Goal: Information Seeking & Learning: Learn about a topic

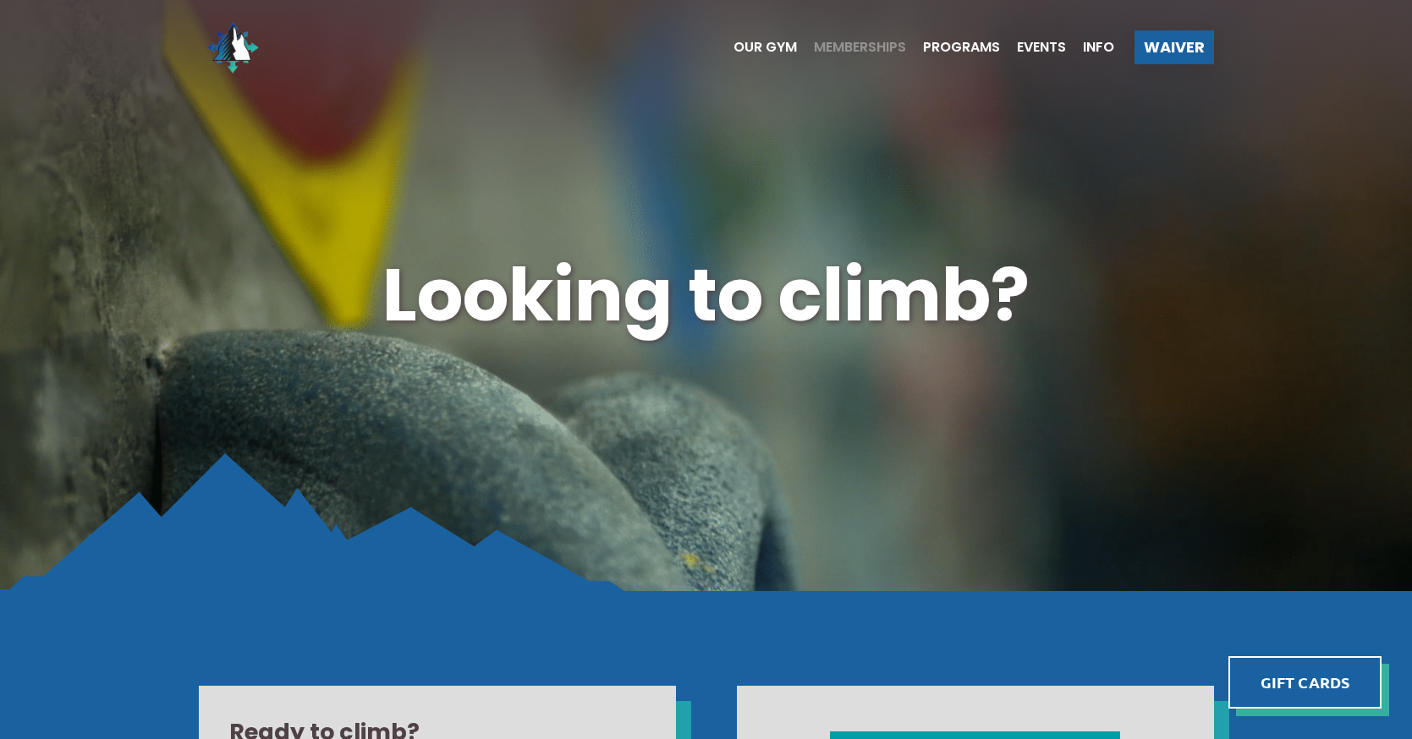
click at [867, 46] on span "Memberships" at bounding box center [860, 48] width 92 height 14
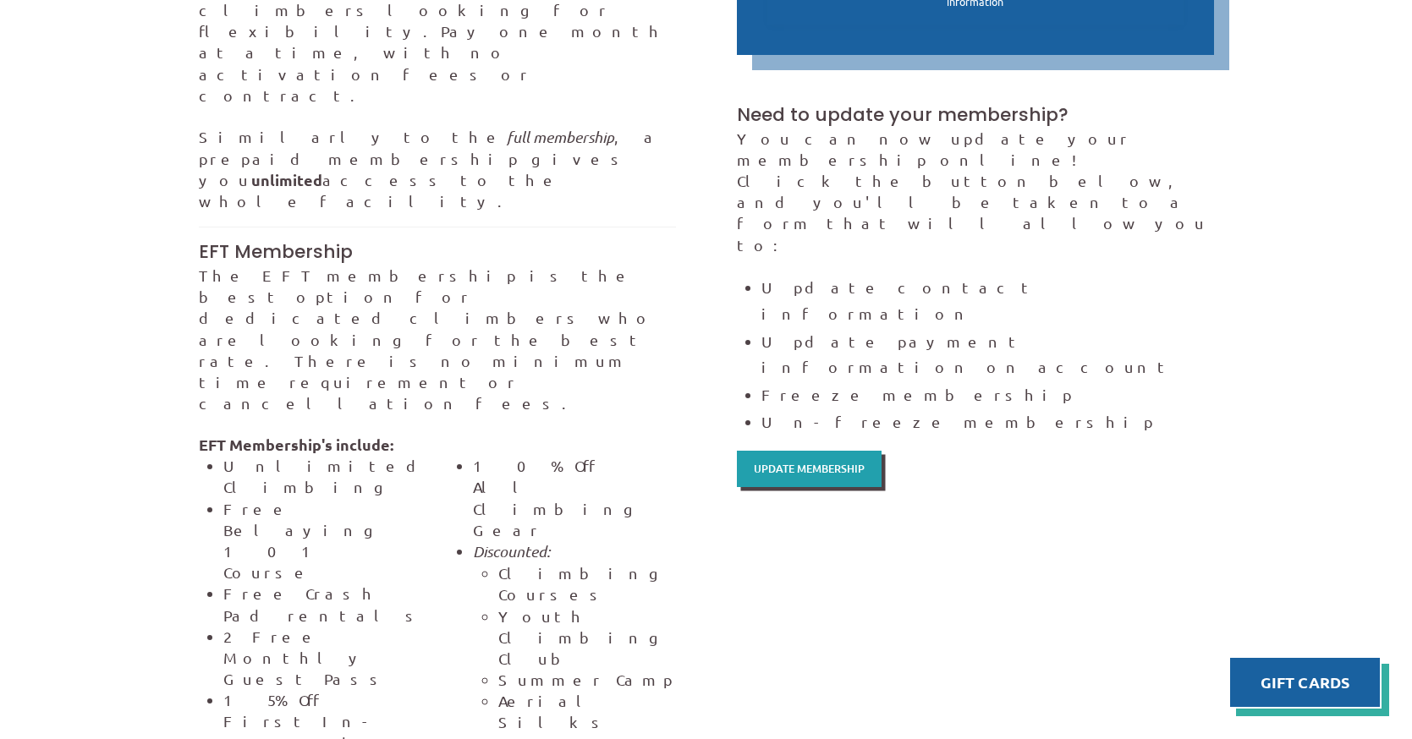
scroll to position [1085, 0]
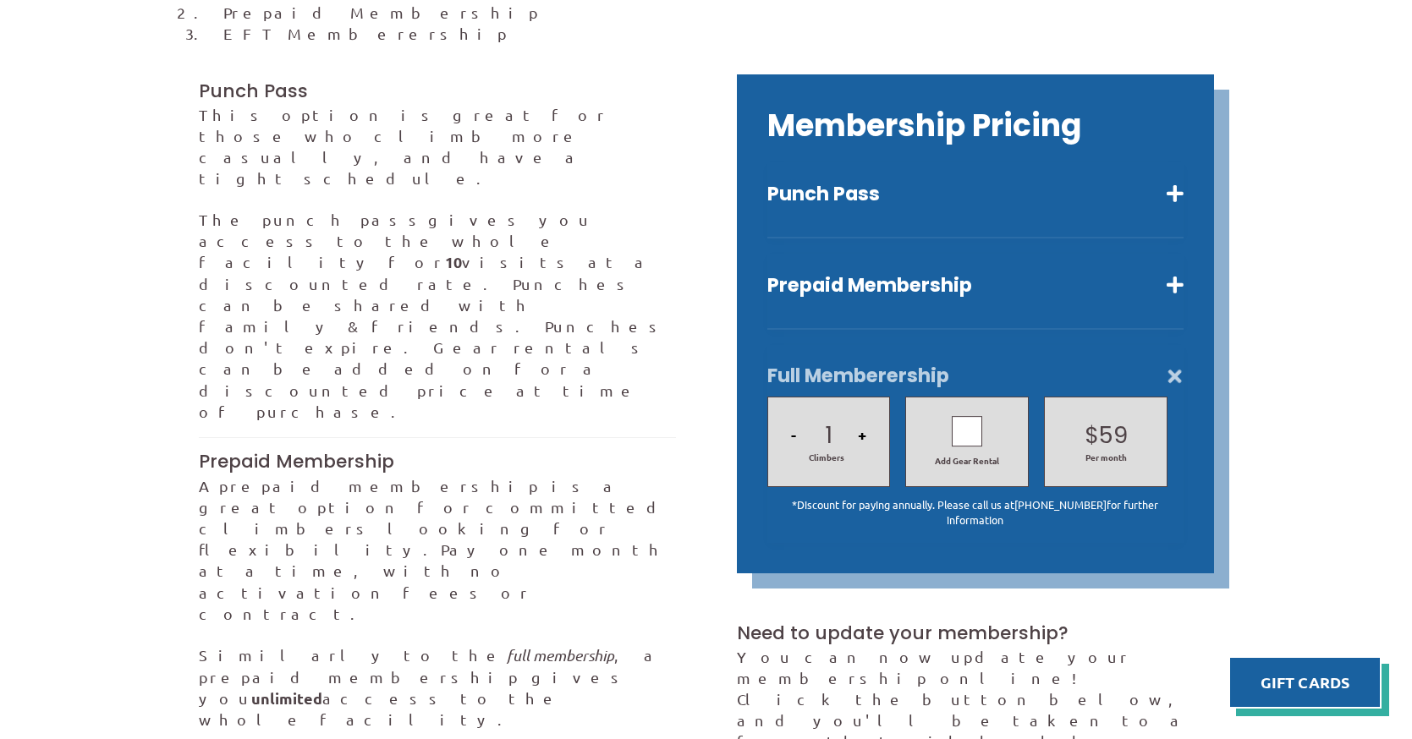
scroll to position [596, 0]
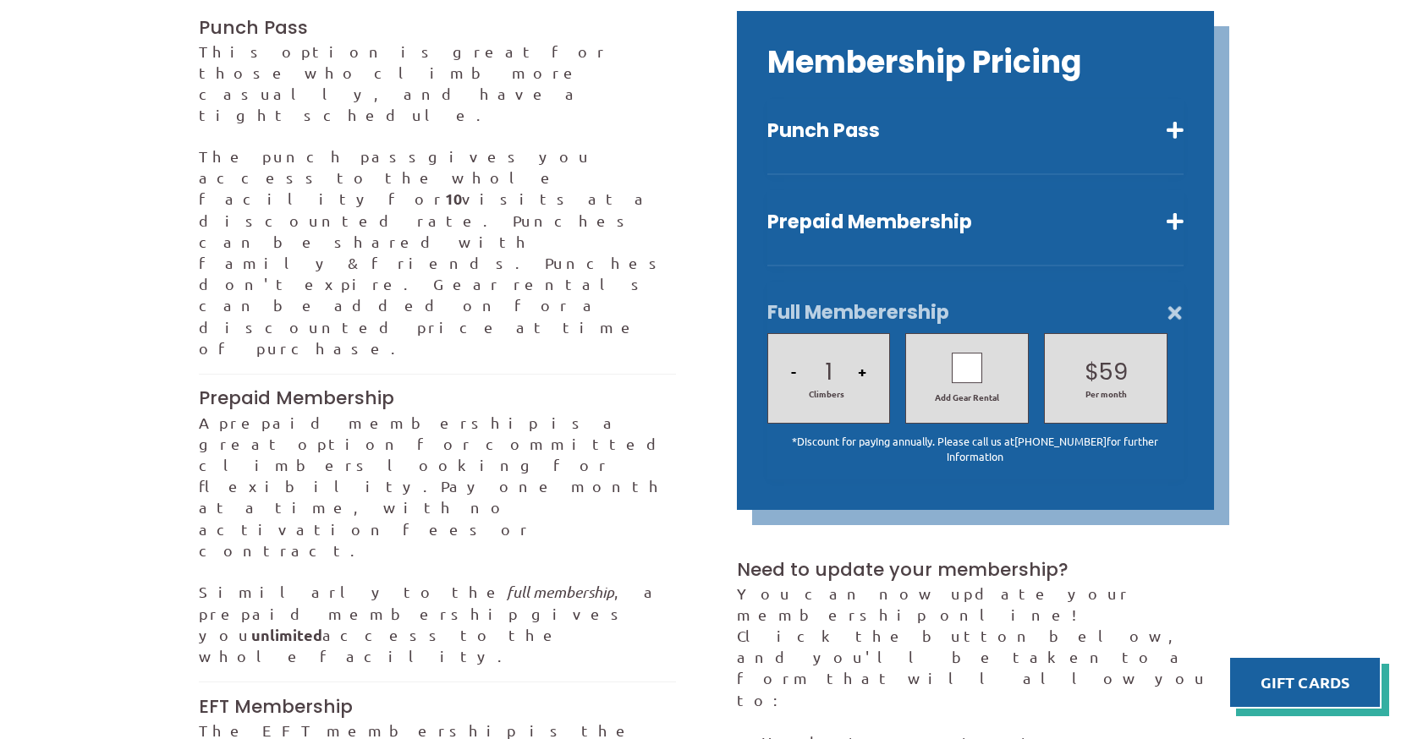
click at [965, 353] on div at bounding box center [967, 368] width 30 height 30
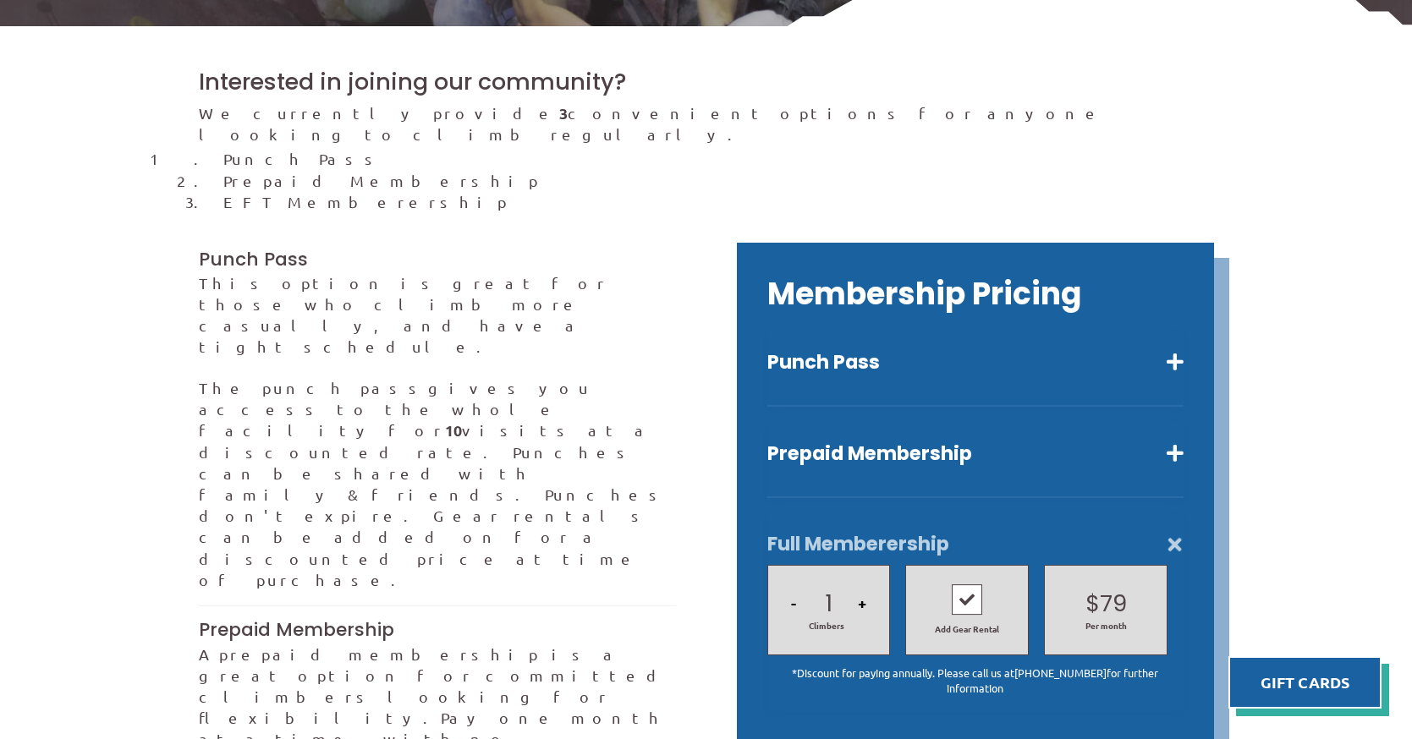
scroll to position [354, 0]
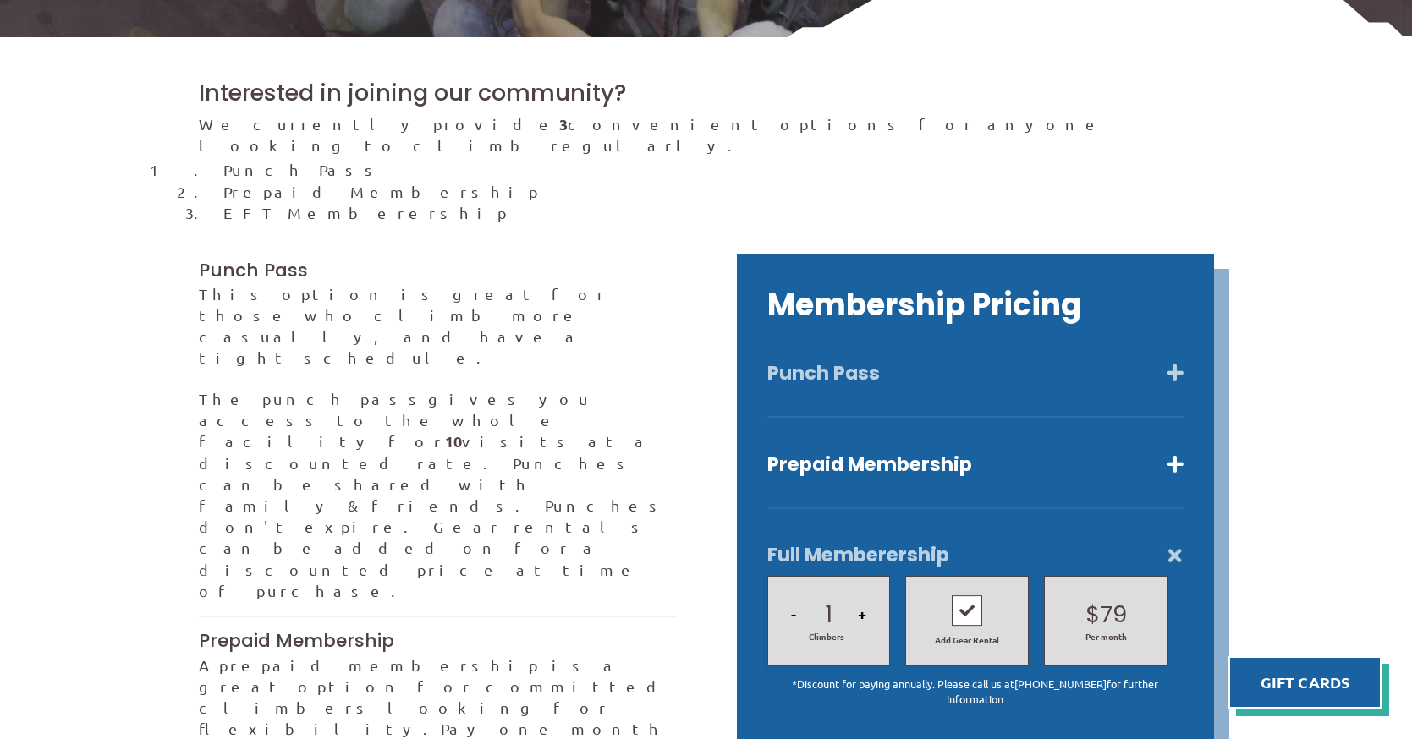
click at [1179, 361] on button "Punch Pass" at bounding box center [975, 373] width 416 height 25
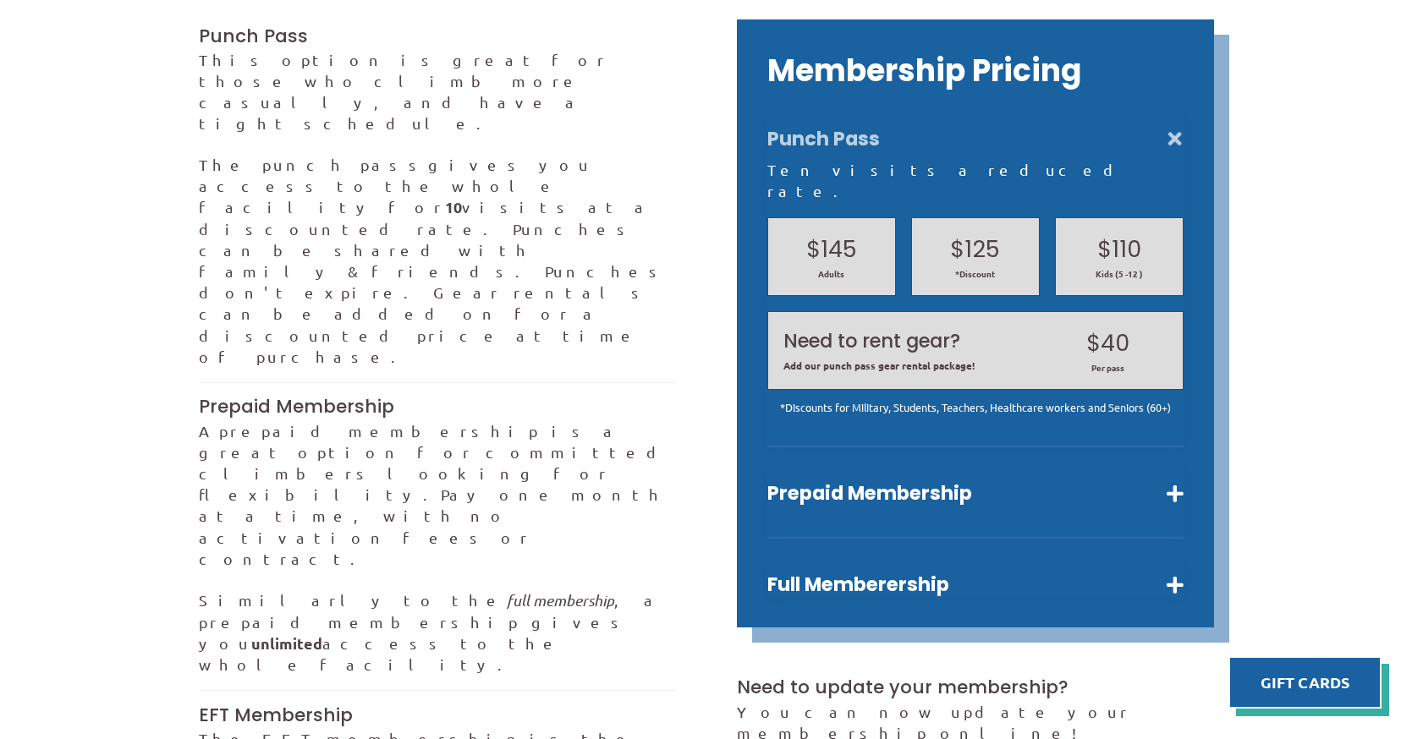
scroll to position [657, 0]
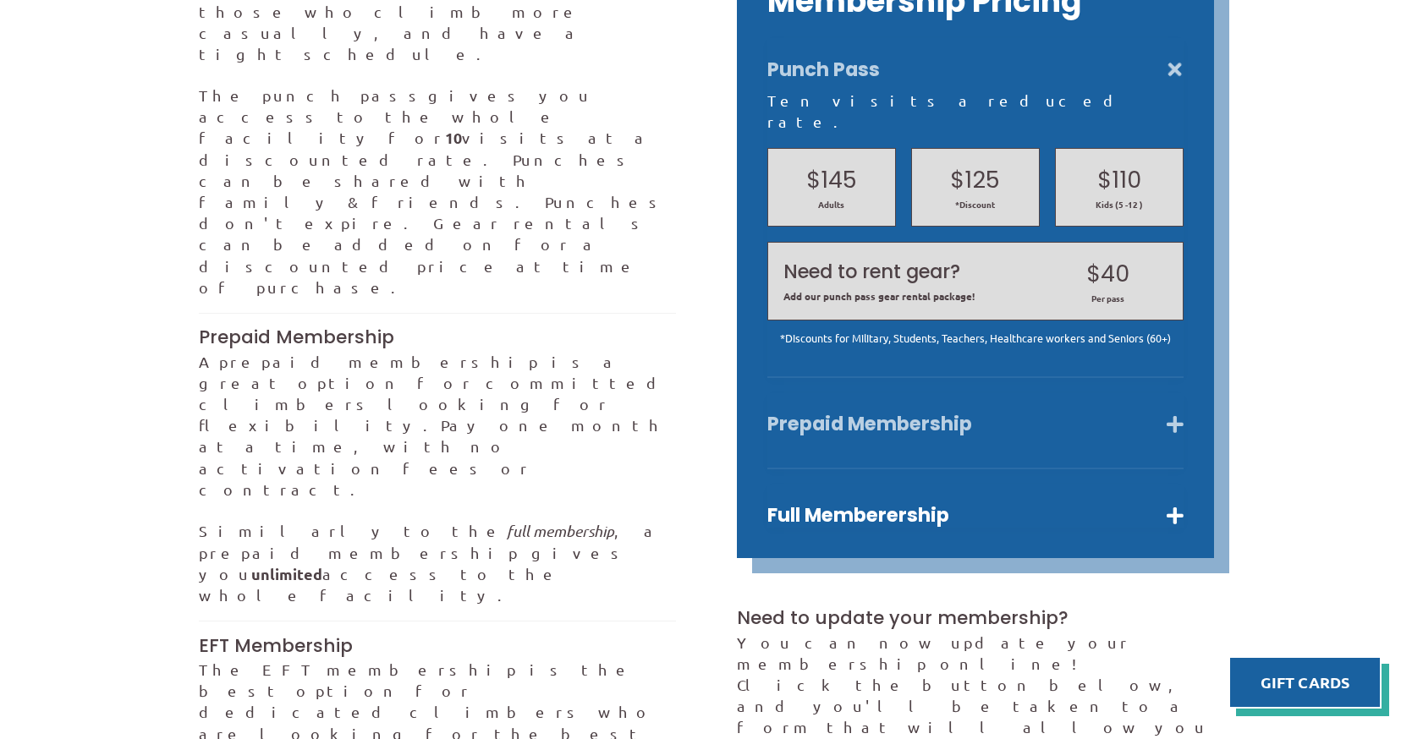
click at [1176, 412] on button "Prepaid Membership" at bounding box center [975, 424] width 416 height 25
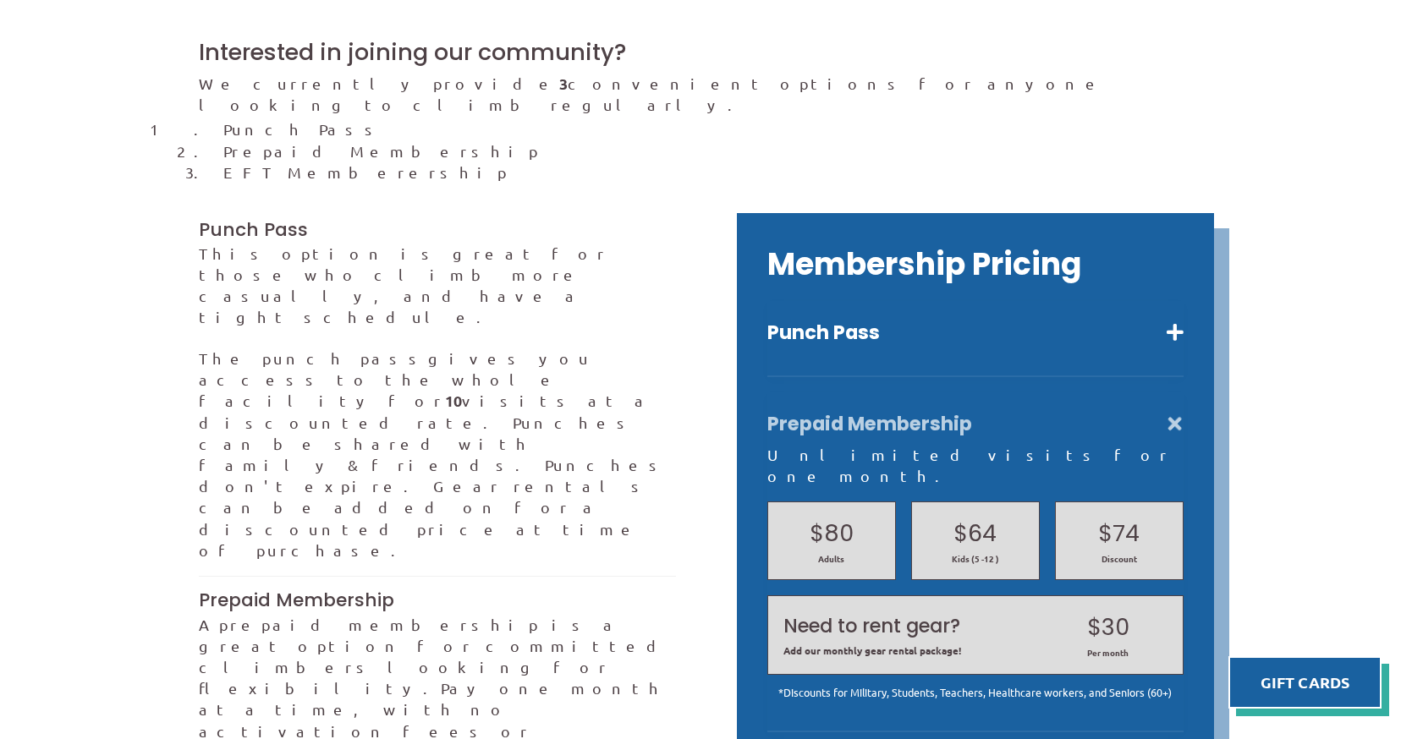
scroll to position [292, 0]
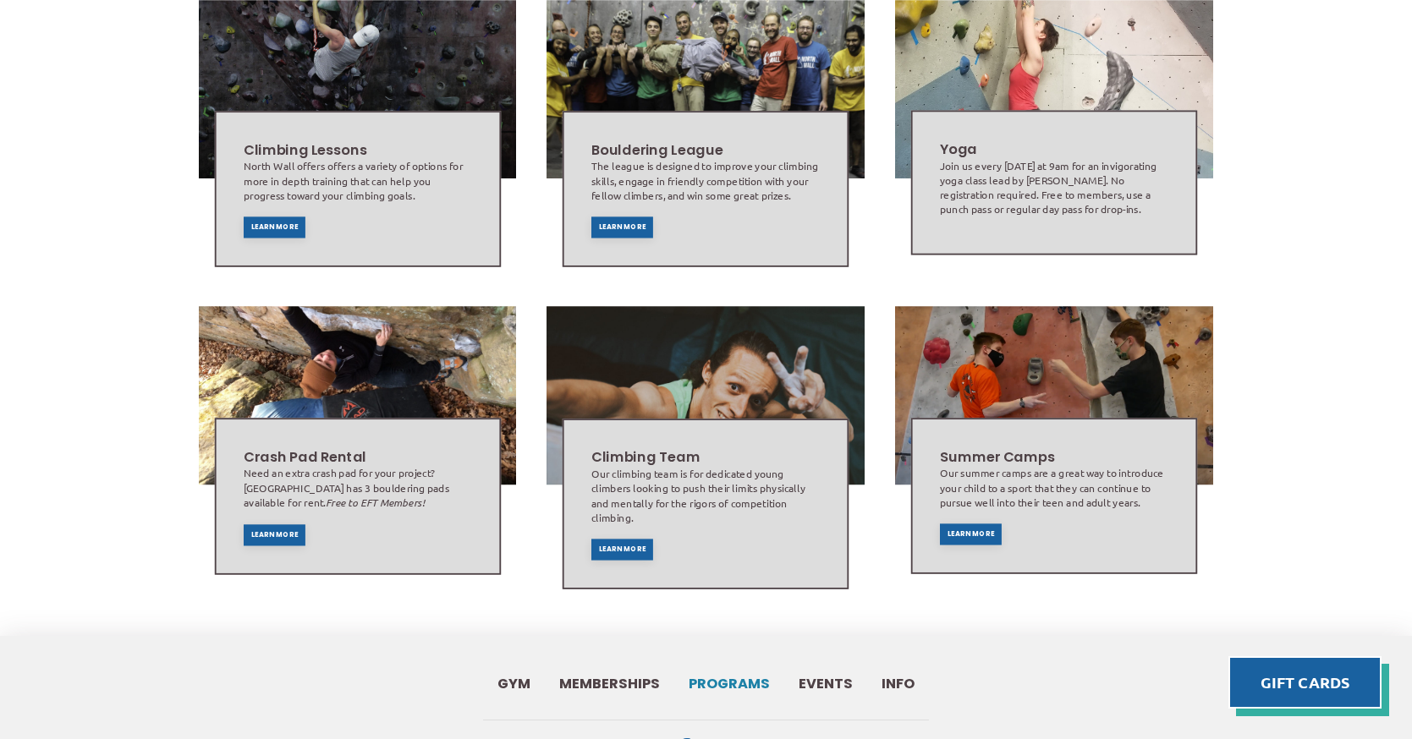
scroll to position [1035, 0]
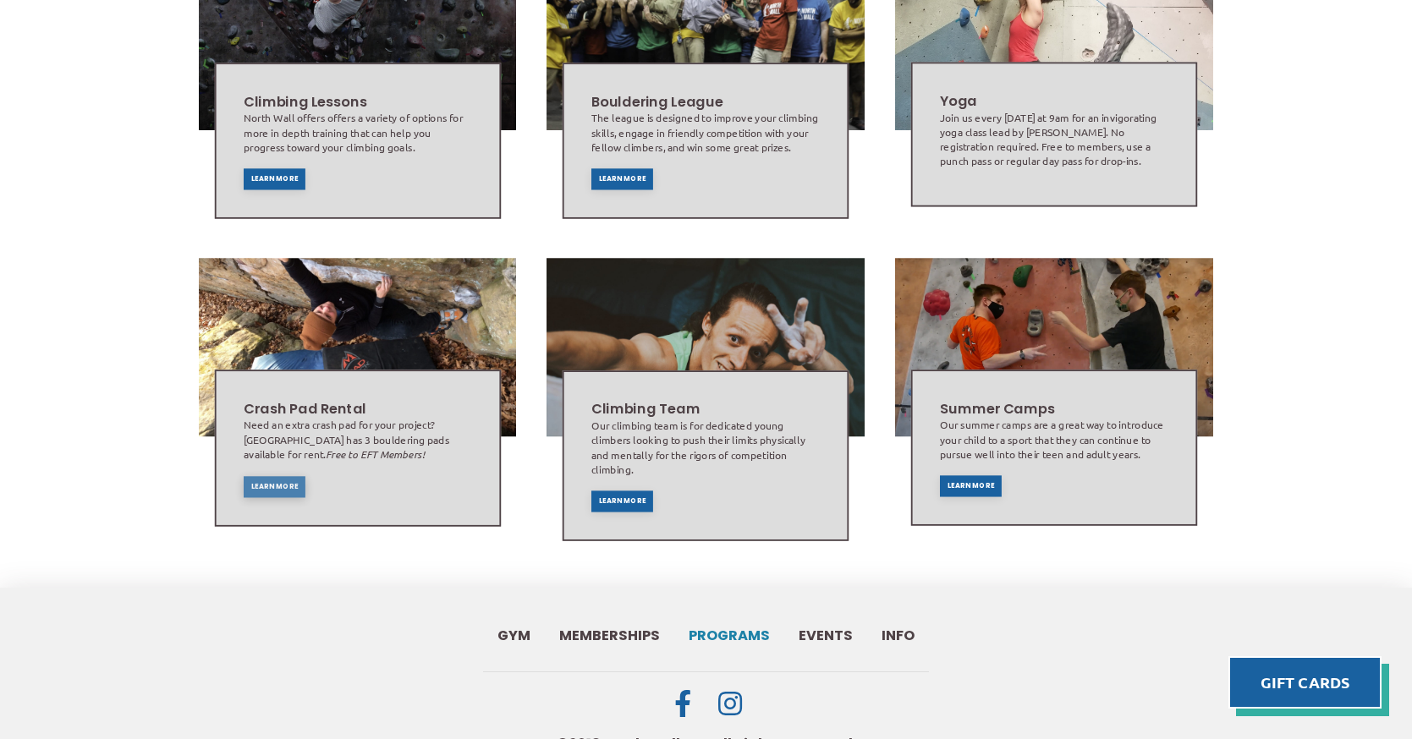
click at [261, 483] on span "Learn More" at bounding box center [273, 486] width 47 height 7
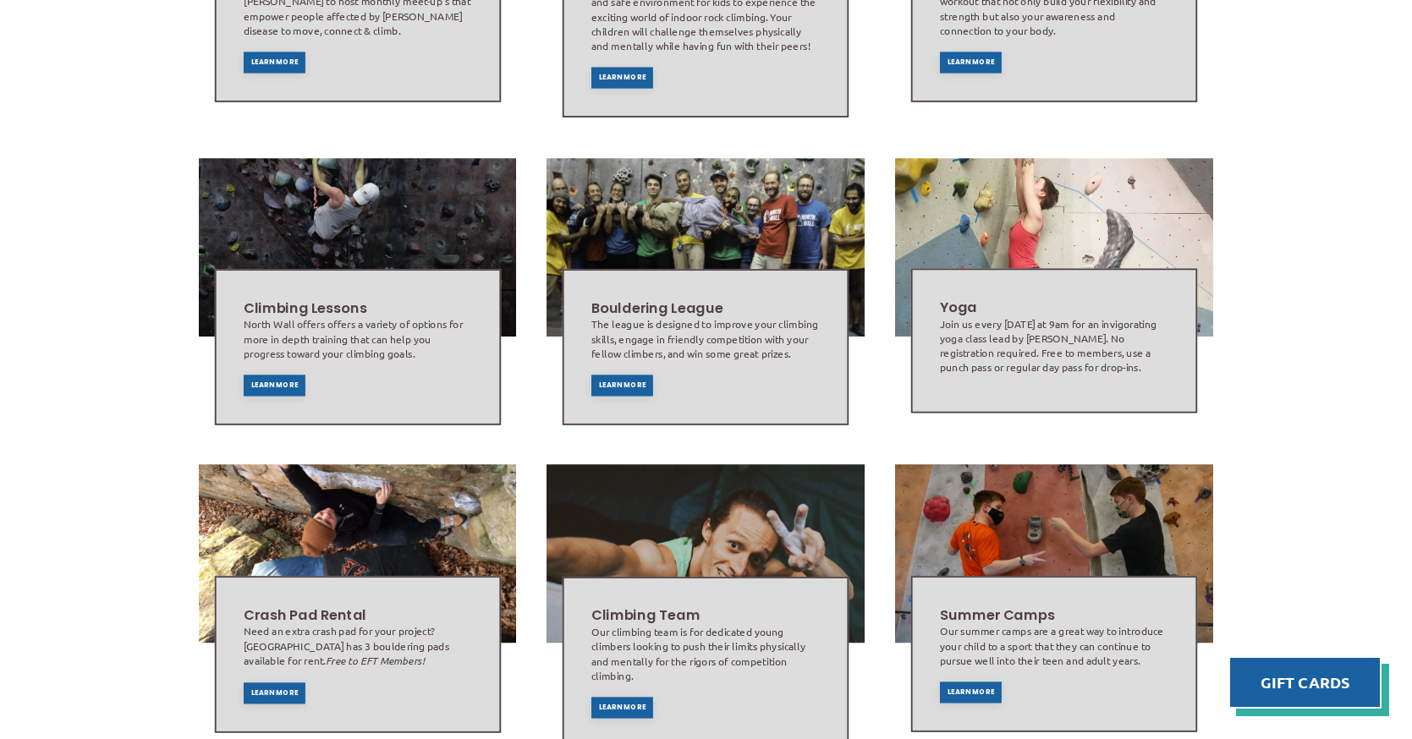
scroll to position [974, 0]
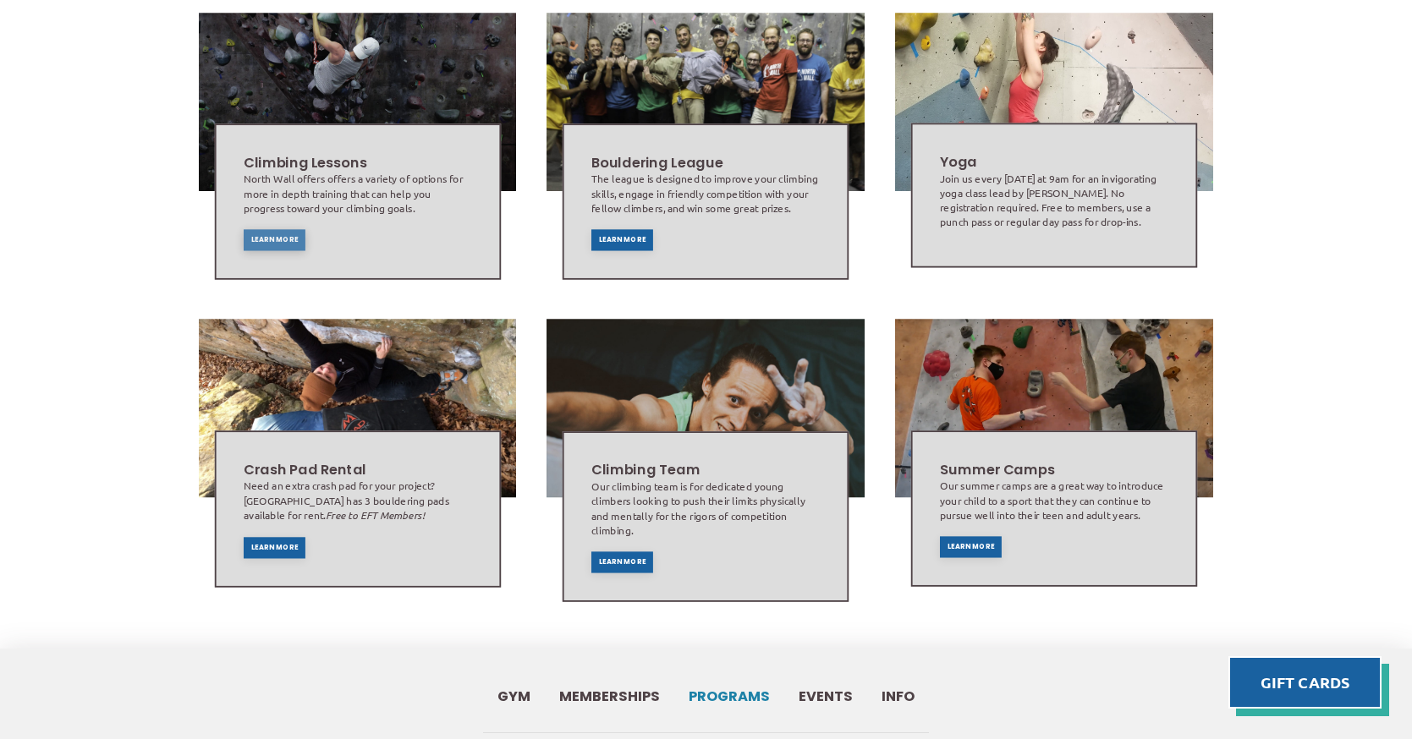
click at [263, 230] on div "Learn More" at bounding box center [274, 240] width 62 height 21
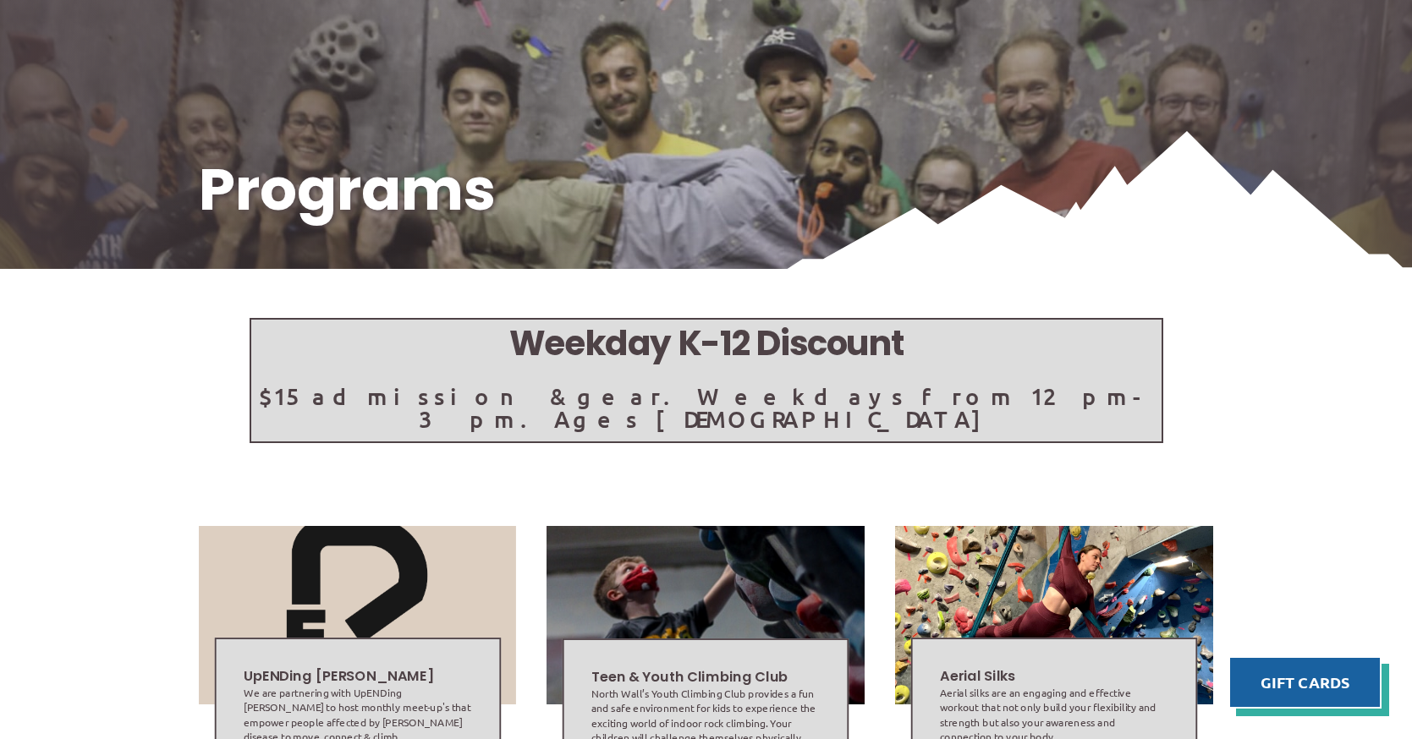
scroll to position [61, 0]
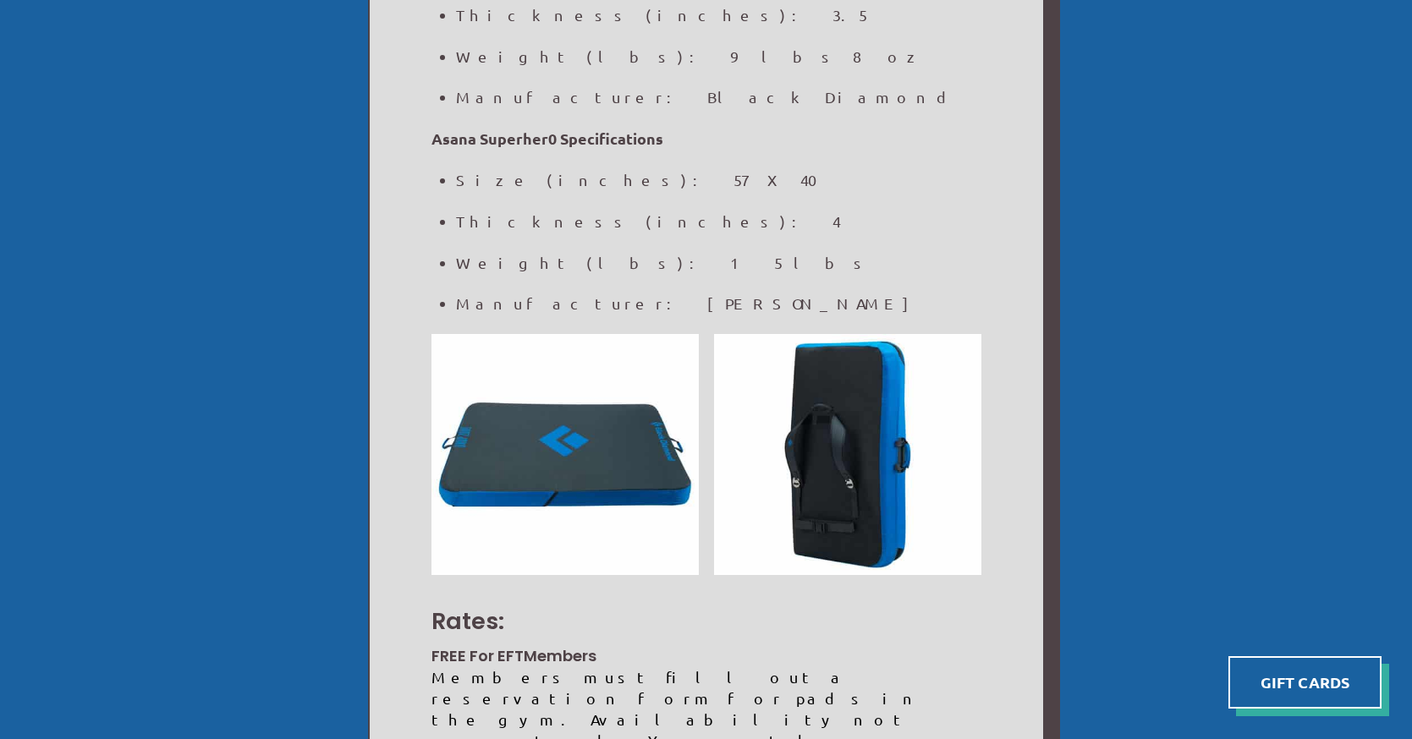
scroll to position [122, 0]
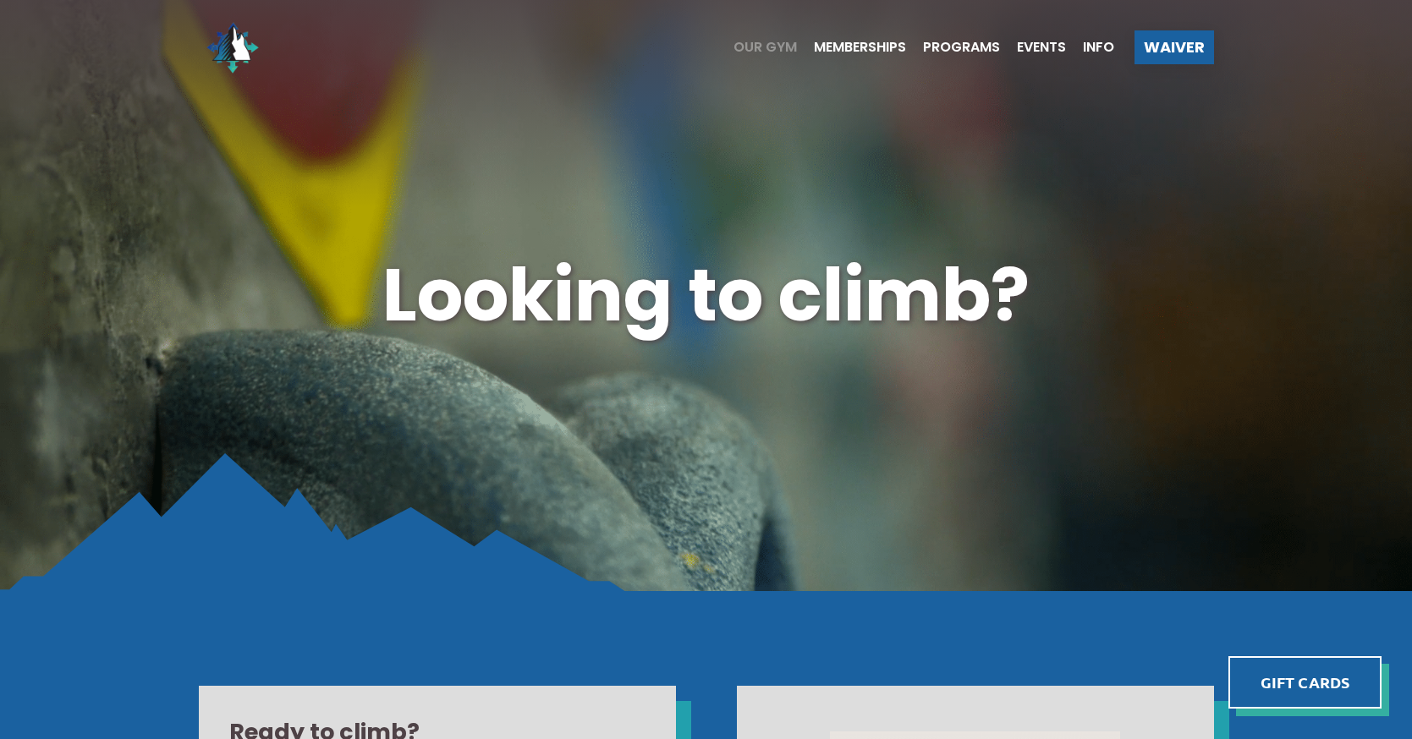
click at [757, 47] on span "Our Gym" at bounding box center [765, 48] width 63 height 14
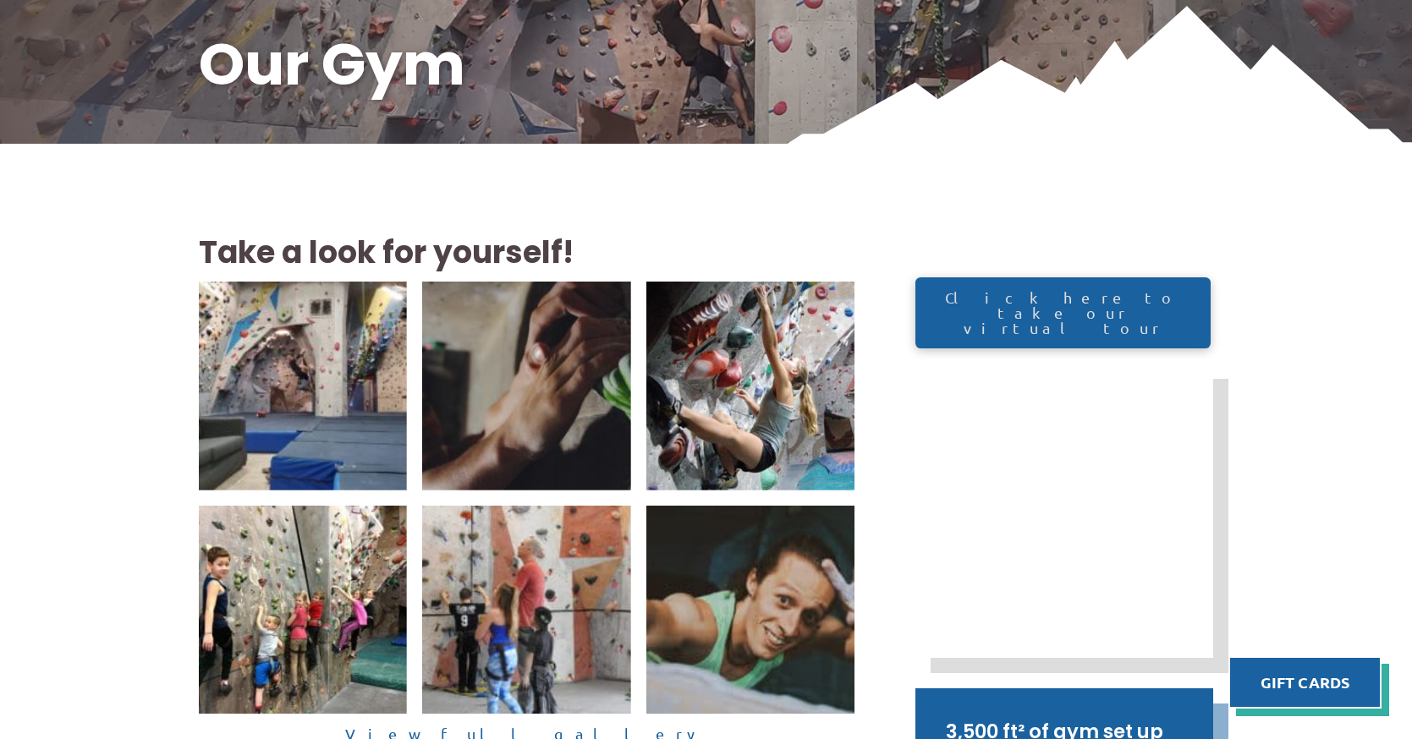
scroll to position [243, 0]
